Goal: Transaction & Acquisition: Obtain resource

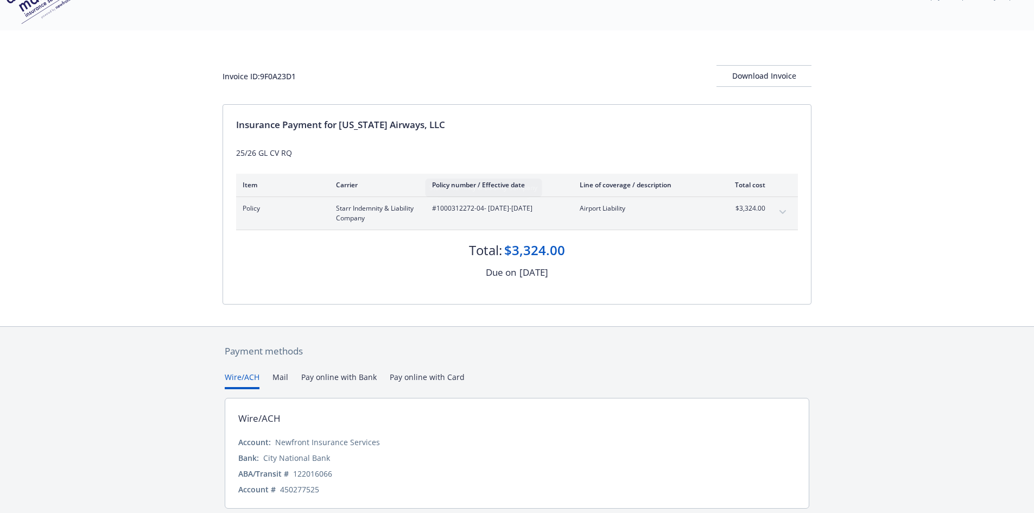
scroll to position [74, 0]
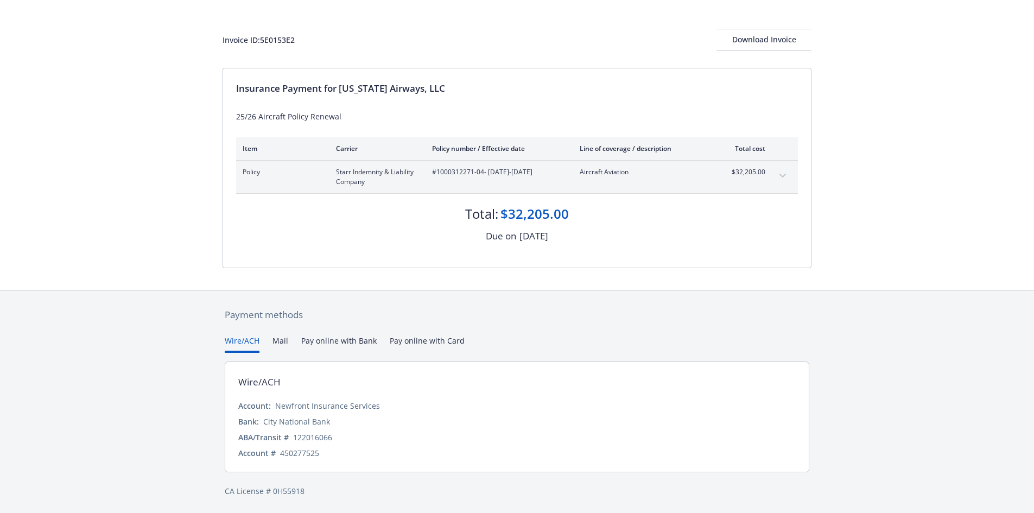
scroll to position [74, 0]
click at [283, 339] on button "Mail" at bounding box center [280, 343] width 16 height 18
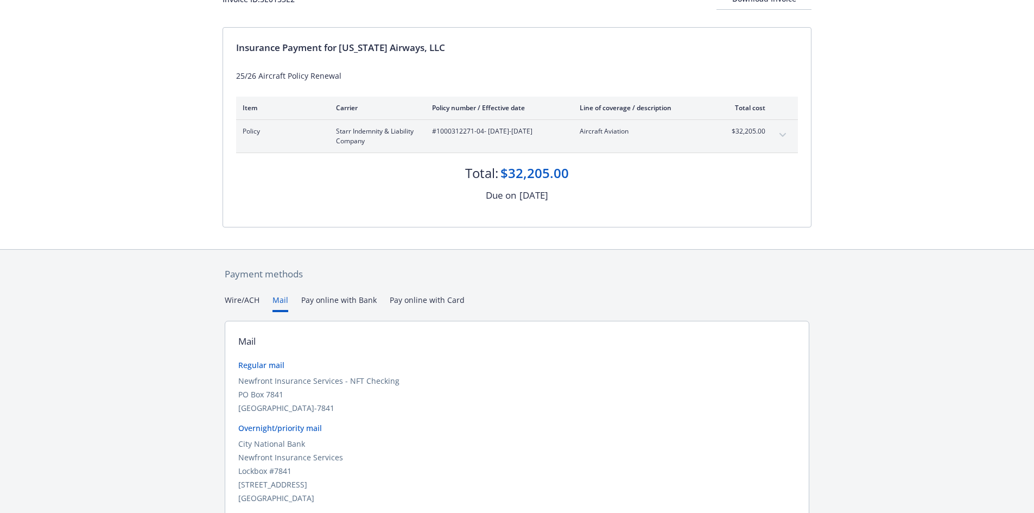
scroll to position [160, 0]
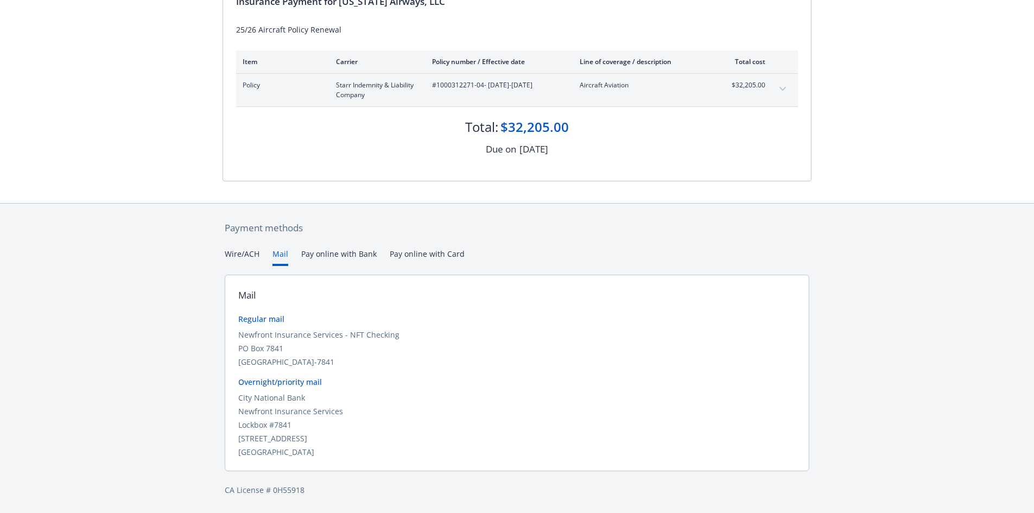
click at [272, 248] on button "Mail" at bounding box center [280, 257] width 16 height 18
